Goal: Transaction & Acquisition: Obtain resource

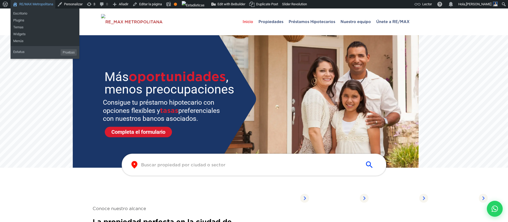
click at [44, 5] on link "RE/MAX Metropolitana" at bounding box center [33, 4] width 45 height 8
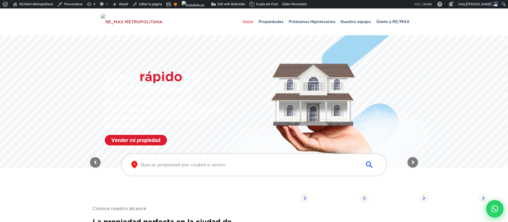
click at [497, 205] on div at bounding box center [494, 208] width 17 height 17
type input "[PERSON_NAME]"
type input "vperez@remam.net"
type input "8292302164"
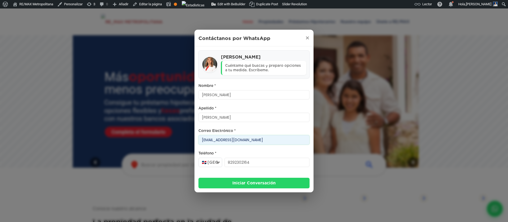
click at [214, 140] on input "vperez@remam.net" at bounding box center [253, 140] width 111 height 10
type input "[EMAIL_ADDRESS][DOMAIN_NAME]"
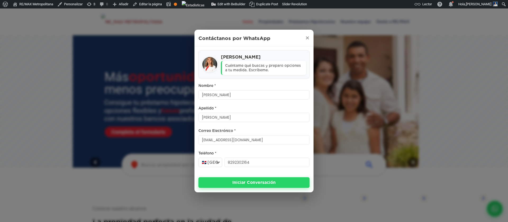
click at [231, 180] on button "Iniciar Conversación" at bounding box center [253, 182] width 111 height 11
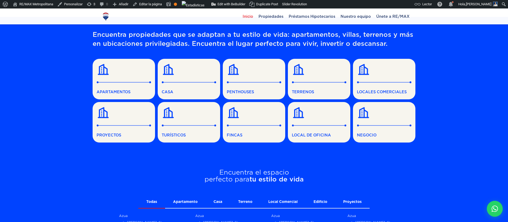
scroll to position [297, 0]
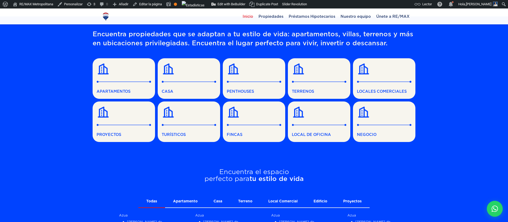
click at [186, 81] on img at bounding box center [189, 82] width 54 height 2
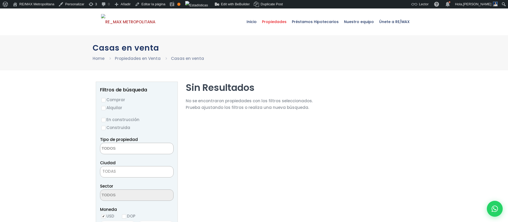
click at [268, 20] on span "Propiedades" at bounding box center [274, 22] width 30 height 16
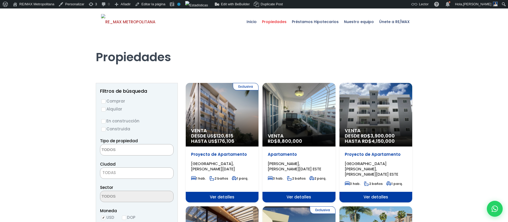
click at [243, 115] on div "Exclusiva Venta DESDE US$ 120,615 HASTA US$ 176,106" at bounding box center [222, 114] width 73 height 63
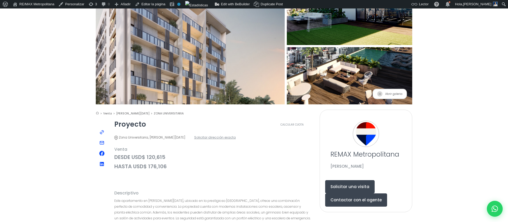
scroll to position [101, 0]
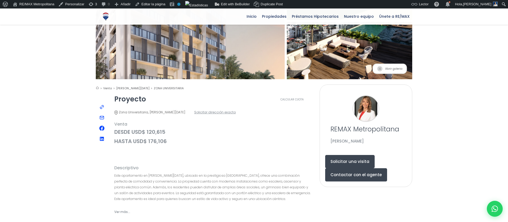
click at [360, 168] on button "Contactar con el agente" at bounding box center [356, 174] width 62 height 13
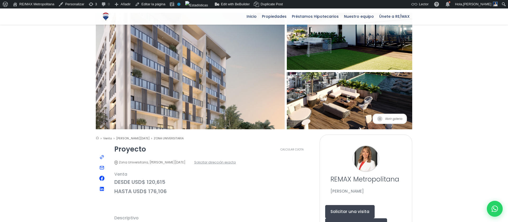
scroll to position [0, 0]
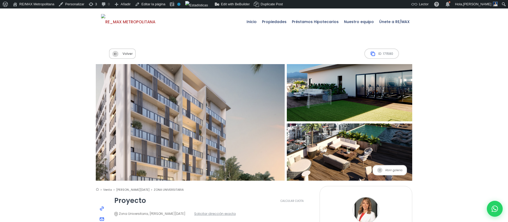
click at [385, 165] on span "Abrir galeria" at bounding box center [389, 170] width 34 height 10
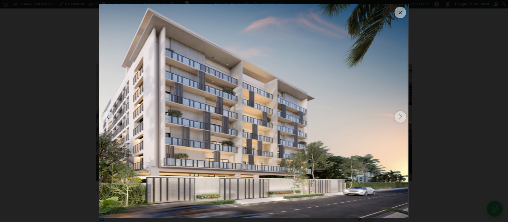
click at [398, 117] on div "Next slide" at bounding box center [400, 117] width 12 height 12
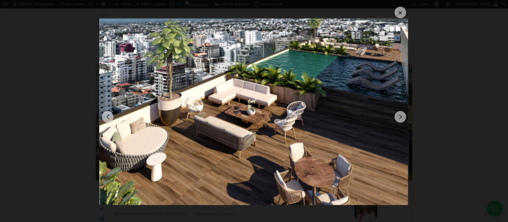
click at [398, 117] on div "Next slide" at bounding box center [400, 117] width 12 height 12
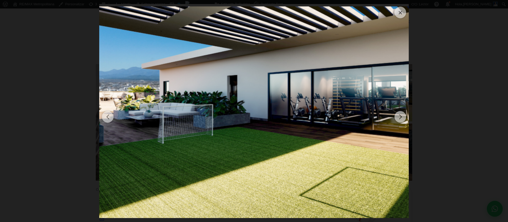
click at [412, 108] on dialog at bounding box center [253, 111] width 317 height 222
click at [399, 13] on div at bounding box center [400, 13] width 12 height 12
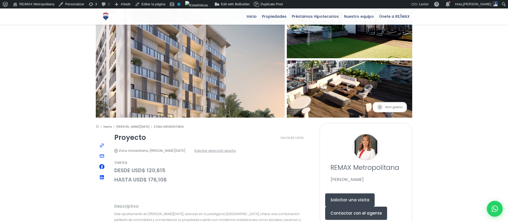
scroll to position [56, 0]
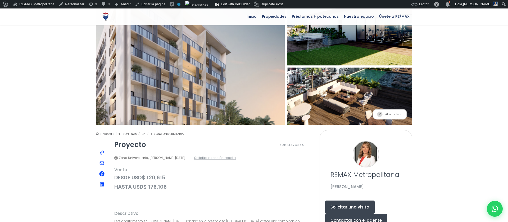
click at [236, 154] on span "Solicitar dirección exacta" at bounding box center [215, 157] width 42 height 7
click at [494, 208] on icon at bounding box center [494, 208] width 7 height 7
type input "[PERSON_NAME]"
type input "[EMAIL_ADDRESS][DOMAIN_NAME]"
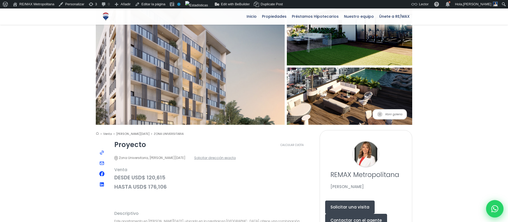
type input "8292302164"
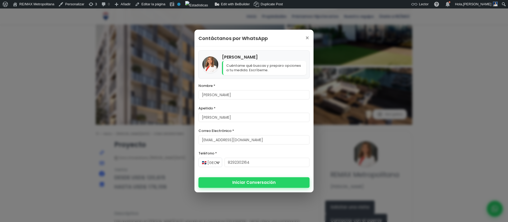
click at [250, 181] on button "Iniciar Conversación" at bounding box center [253, 182] width 111 height 11
